Goal: Transaction & Acquisition: Subscribe to service/newsletter

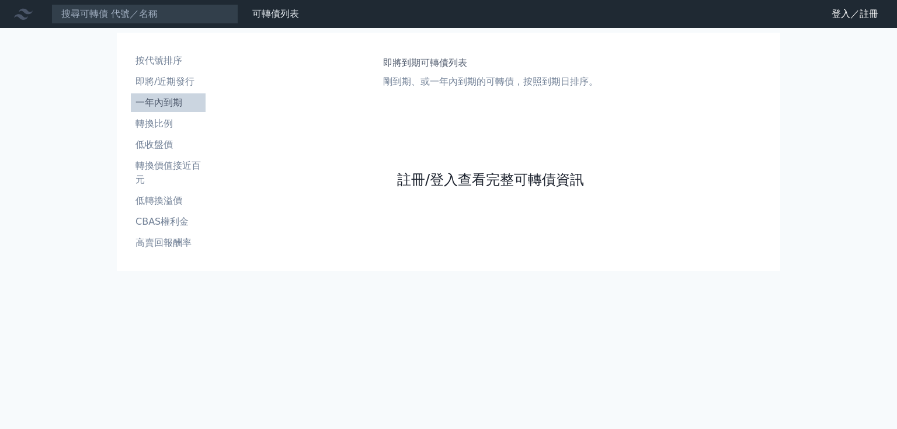
click at [431, 178] on link "註冊/登入查看完整可轉債資訊" at bounding box center [490, 179] width 187 height 19
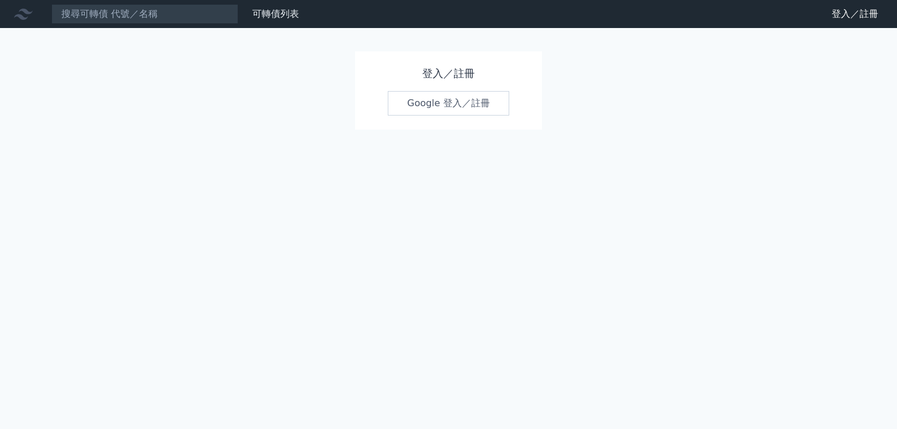
click at [433, 107] on link "Google 登入／註冊" at bounding box center [448, 103] width 121 height 25
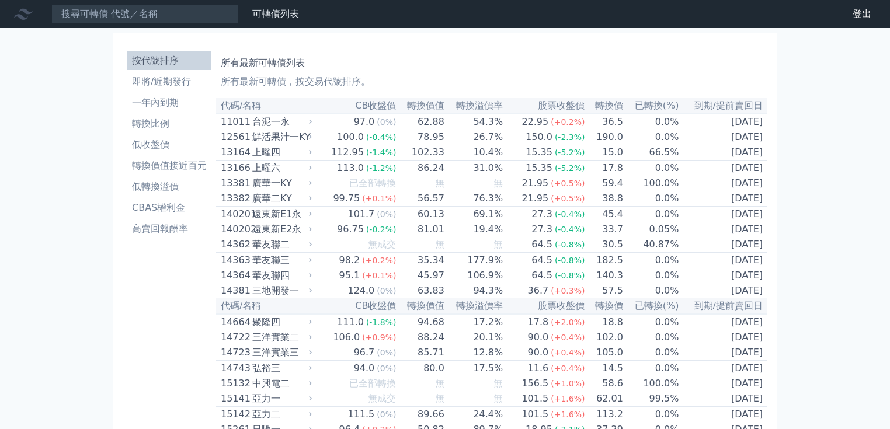
scroll to position [6402, 0]
